Goal: Check status: Check status

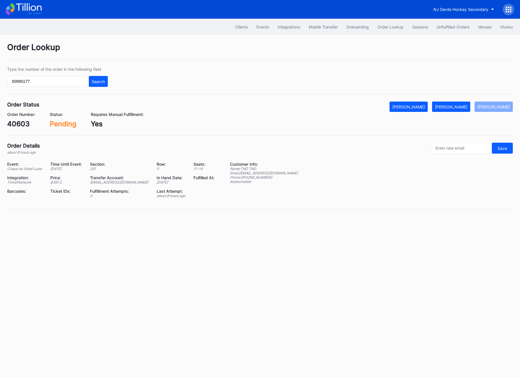
click at [68, 83] on input "50995177" at bounding box center [47, 81] width 80 height 11
click at [100, 83] on div "Search" at bounding box center [98, 81] width 13 height 5
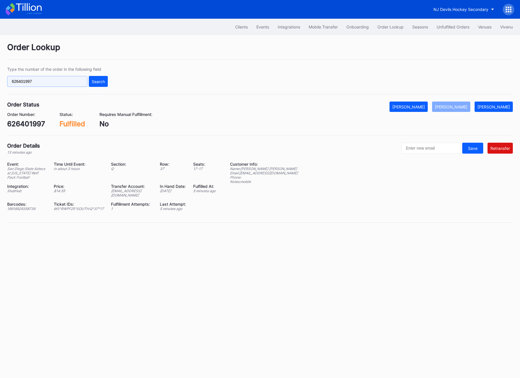
click at [60, 76] on input "626401997" at bounding box center [47, 81] width 80 height 11
paste input "2478"
click at [88, 81] on div "626402478 Search" at bounding box center [57, 81] width 101 height 11
click at [98, 82] on div "Search" at bounding box center [98, 81] width 13 height 5
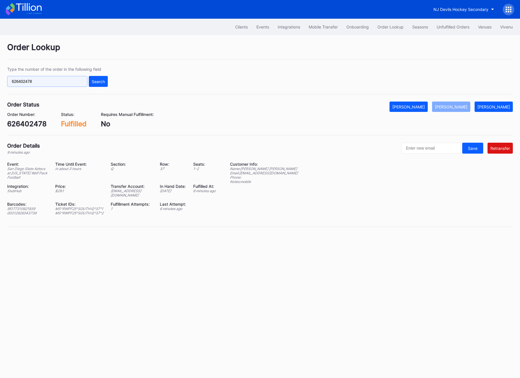
click at [41, 76] on input "626402478" at bounding box center [47, 81] width 80 height 11
paste input "259696"
type input "626259696"
click at [99, 76] on div "Type the number of the order in the following field 626259696 Search" at bounding box center [57, 77] width 101 height 20
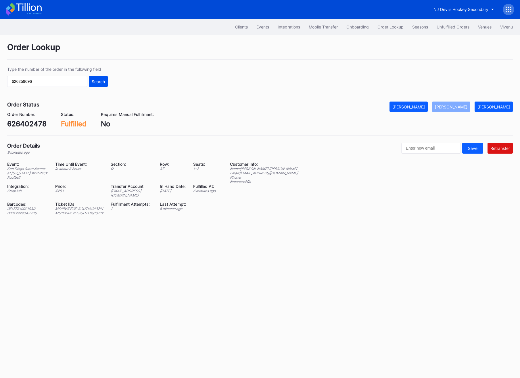
drag, startPoint x: 109, startPoint y: 86, endPoint x: 105, endPoint y: 86, distance: 3.7
click at [108, 86] on div "Type the number of the order in the following field 626259696 Search" at bounding box center [260, 81] width 506 height 28
click at [102, 86] on button "Search" at bounding box center [98, 81] width 19 height 11
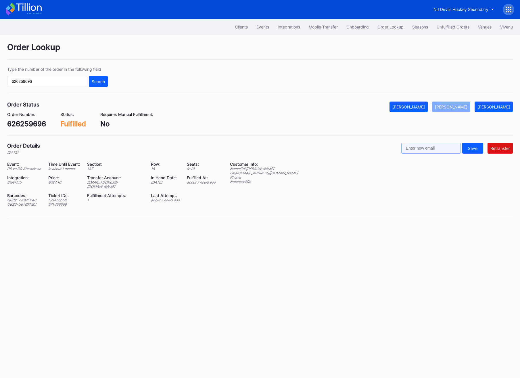
click at [443, 146] on input "text" at bounding box center [430, 148] width 59 height 11
paste input "[EMAIL_ADDRESS][DOMAIN_NAME]"
type input "[EMAIL_ADDRESS][DOMAIN_NAME]"
click at [508, 145] on button "Retransfer" at bounding box center [499, 148] width 25 height 11
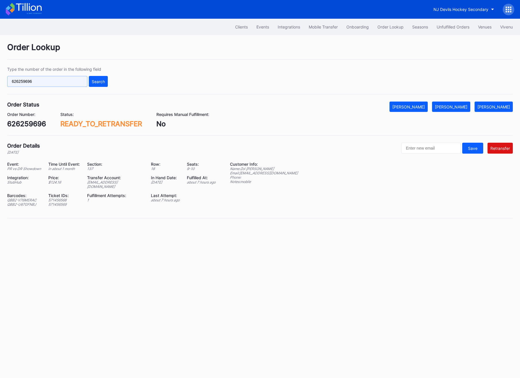
click at [69, 83] on input "626259696" at bounding box center [47, 81] width 80 height 11
paste input "l67xay3lm6o"
click at [101, 78] on button "Search" at bounding box center [98, 81] width 19 height 11
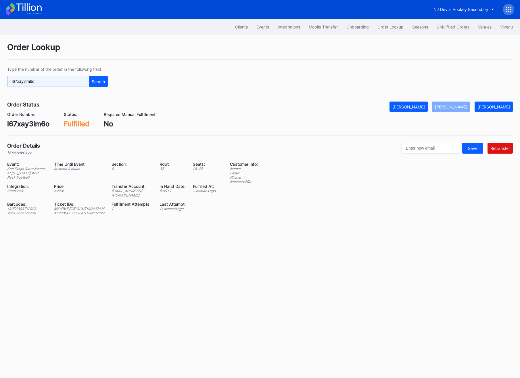
click at [56, 83] on input "l67xay3lm6o" at bounding box center [47, 81] width 80 height 11
paste input "626259696"
type input "626259696"
click at [96, 83] on div "Search" at bounding box center [98, 81] width 13 height 5
